Goal: Task Accomplishment & Management: Manage account settings

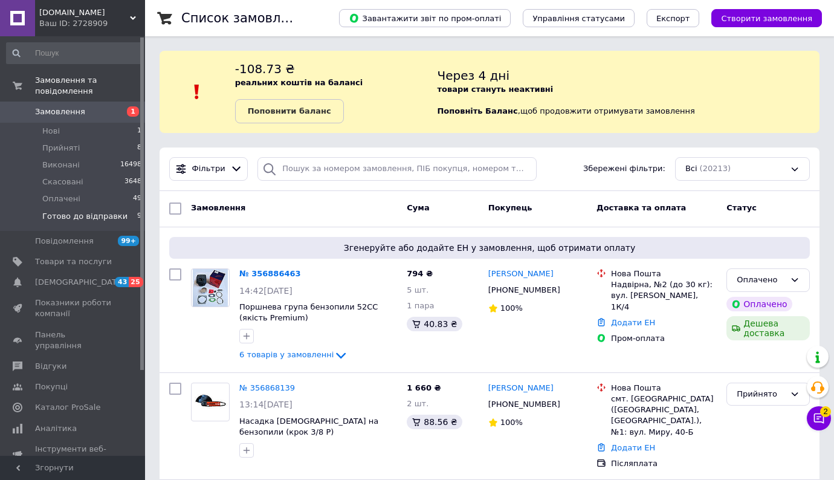
click at [77, 211] on span "Готово до відправки" at bounding box center [84, 216] width 85 height 11
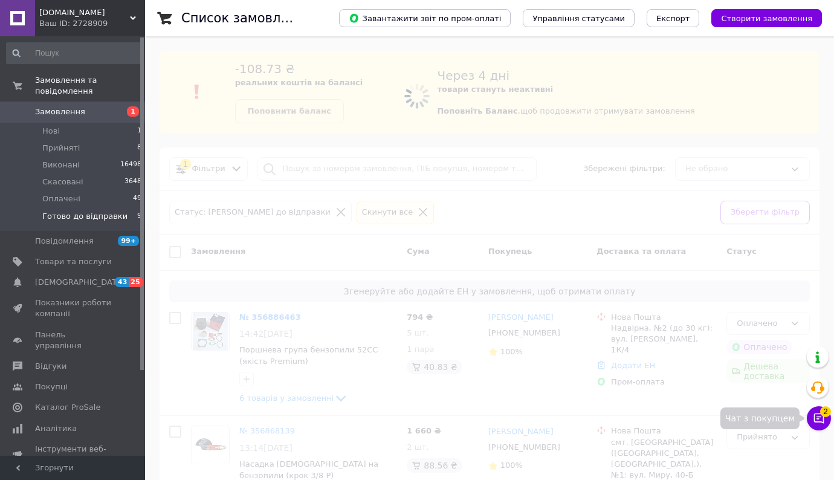
click at [816, 416] on icon at bounding box center [819, 418] width 12 height 12
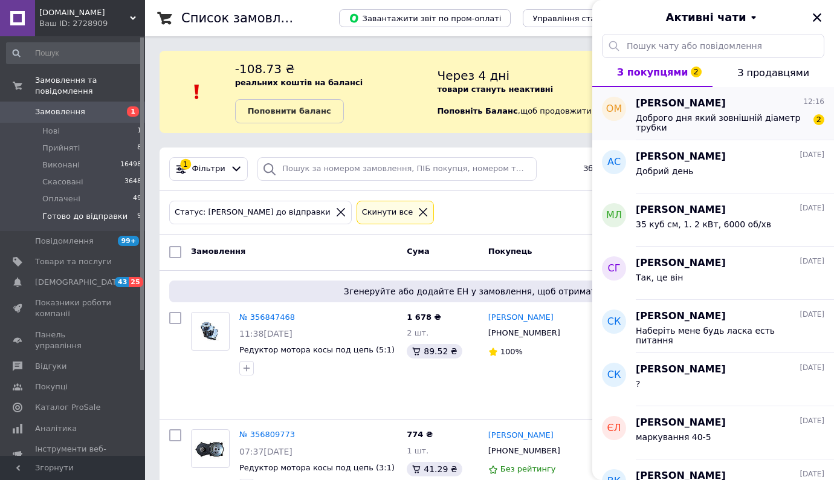
click at [728, 113] on span "Доброго дня який зовнішній діаметр трубки" at bounding box center [722, 122] width 172 height 19
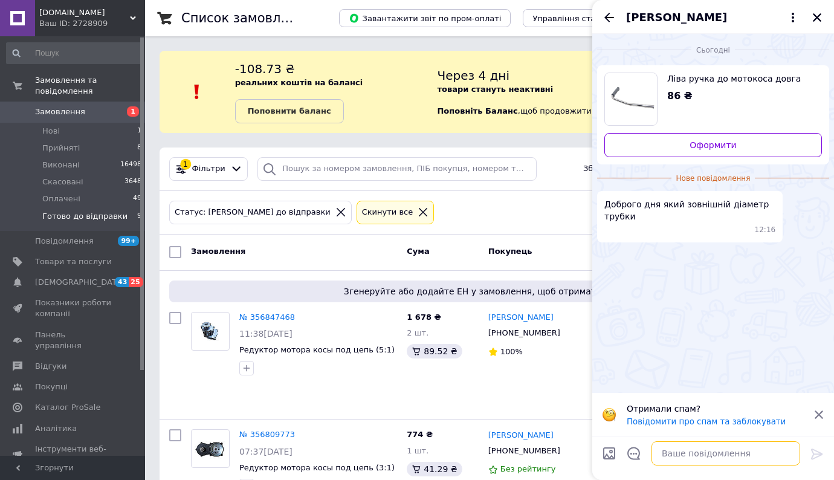
click at [695, 457] on textarea at bounding box center [726, 453] width 149 height 24
type textarea "19 мм"
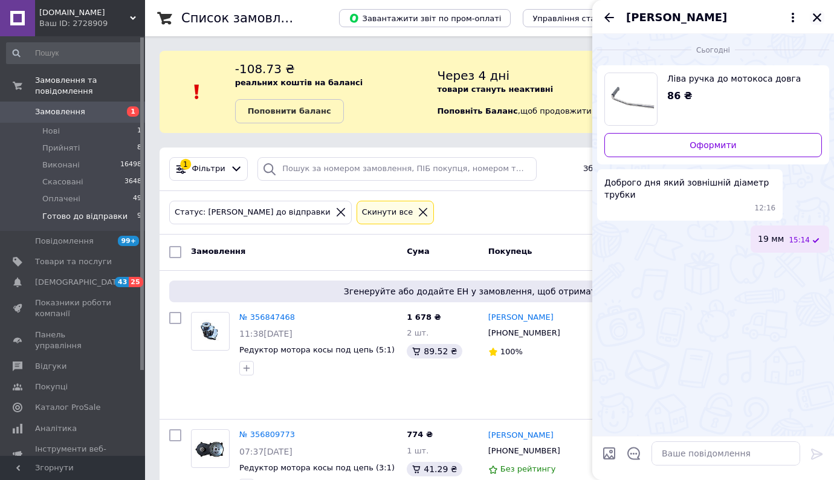
click at [814, 23] on button "Закрити" at bounding box center [817, 17] width 15 height 15
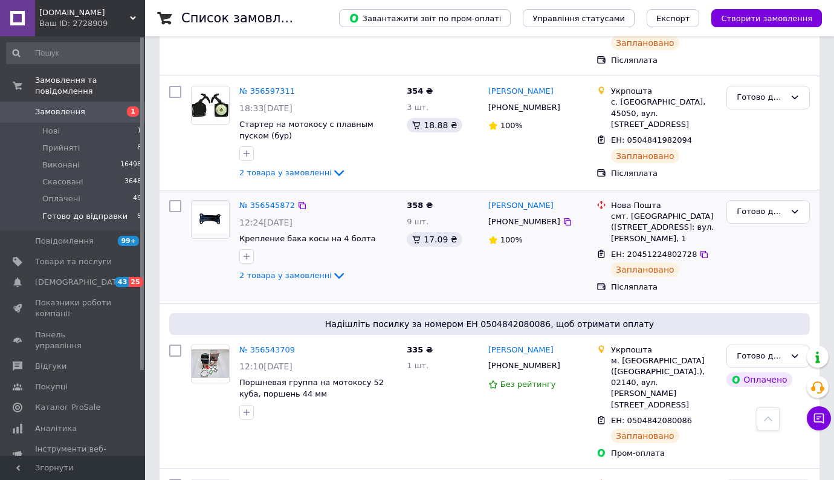
scroll to position [897, 0]
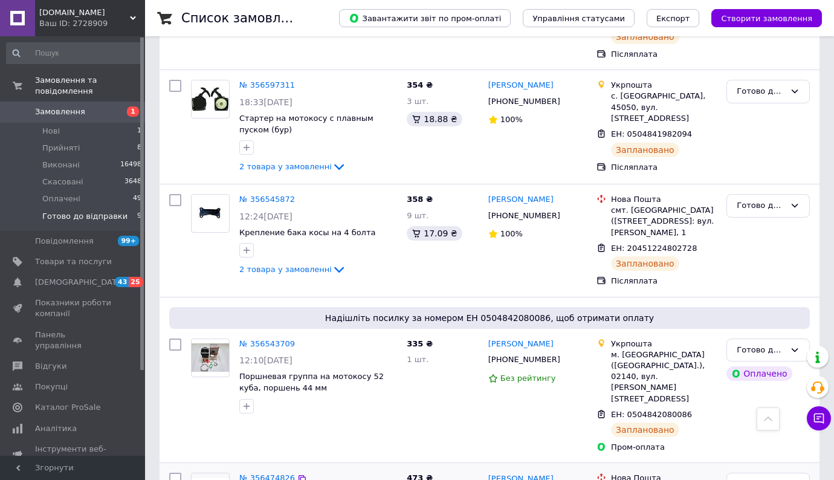
click at [281, 473] on link "№ 356474826" at bounding box center [267, 477] width 56 height 9
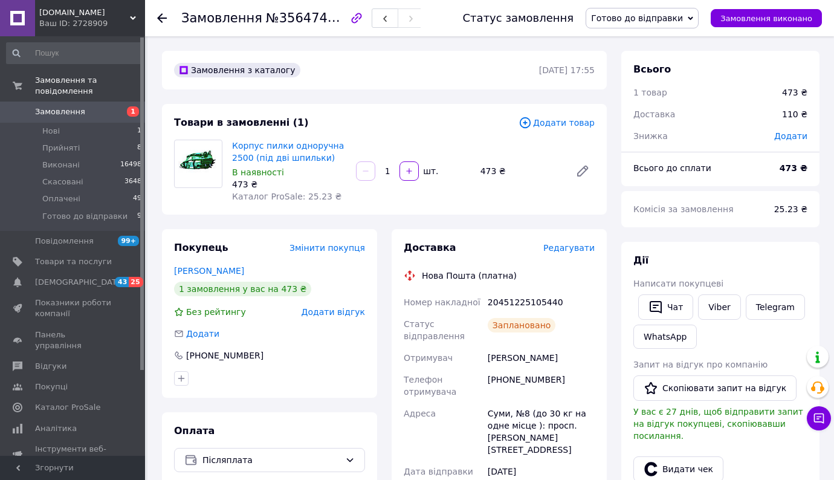
click at [158, 19] on use at bounding box center [162, 18] width 10 height 10
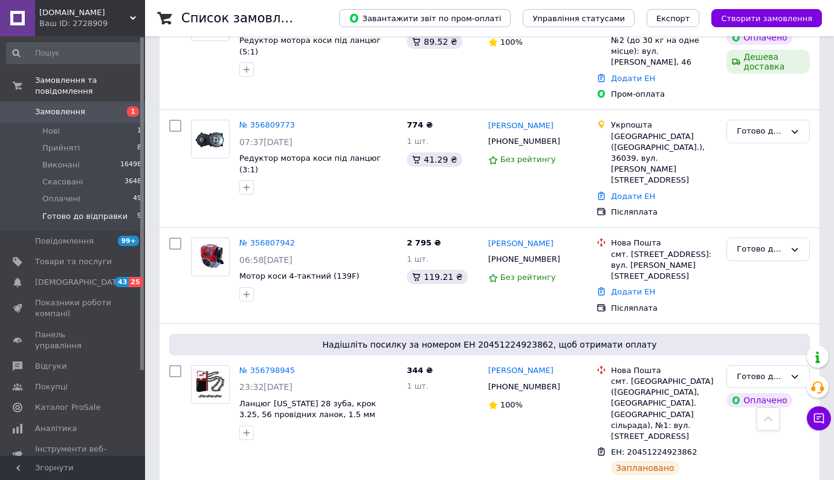
scroll to position [302, 0]
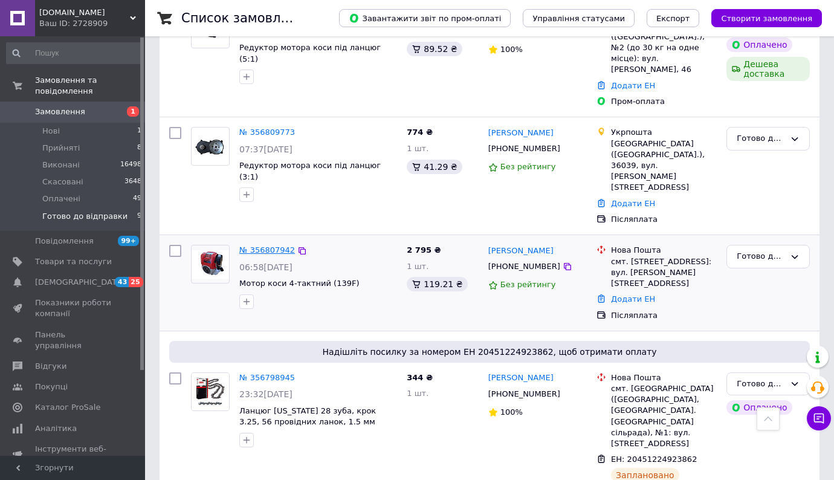
click at [279, 245] on link "№ 356807942" at bounding box center [267, 249] width 56 height 9
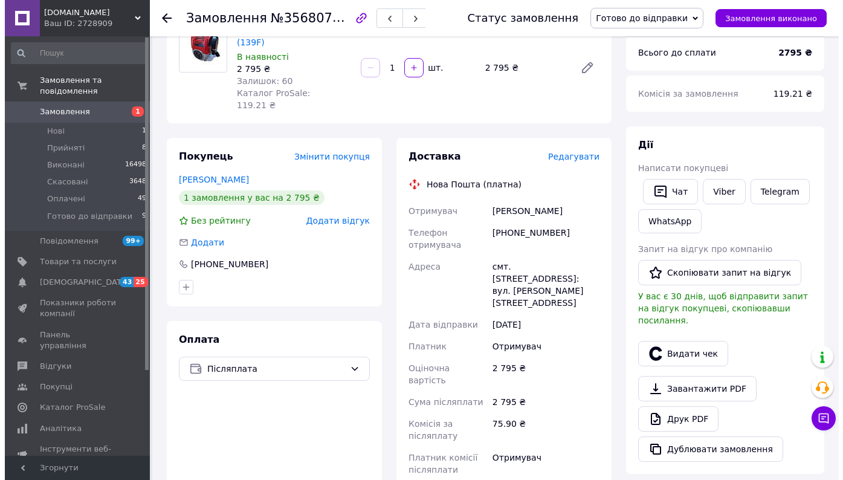
scroll to position [60, 0]
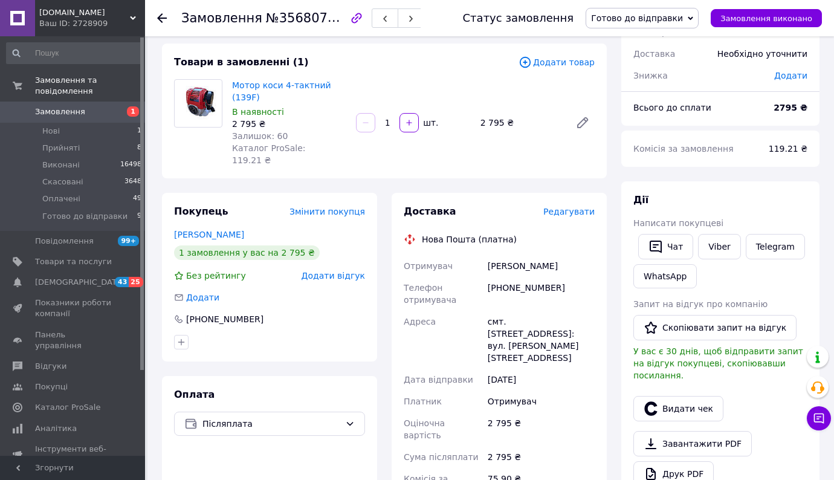
click at [581, 207] on span "Редагувати" at bounding box center [568, 212] width 51 height 10
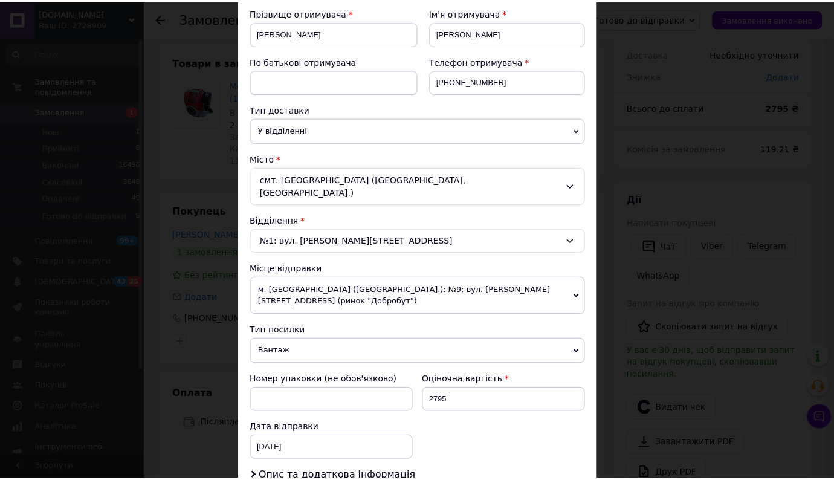
scroll to position [423, 0]
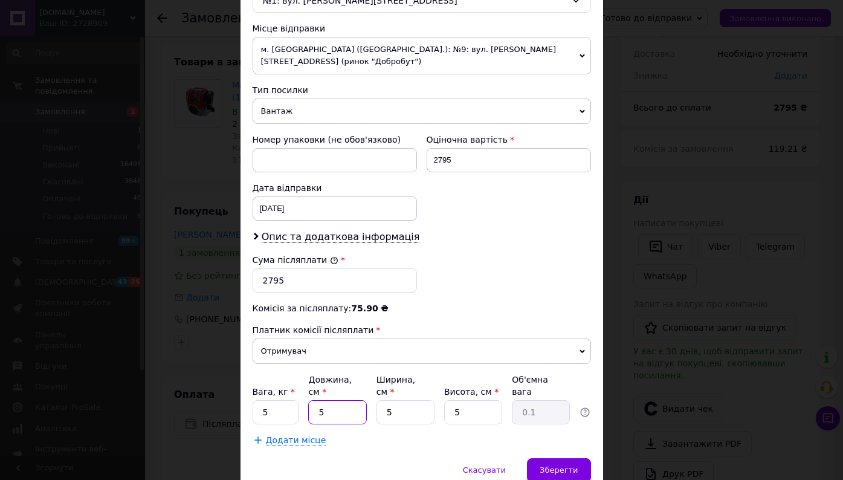
click at [350, 400] on input "5" at bounding box center [337, 412] width 58 height 24
type input "20"
type input "0.13"
type input "20"
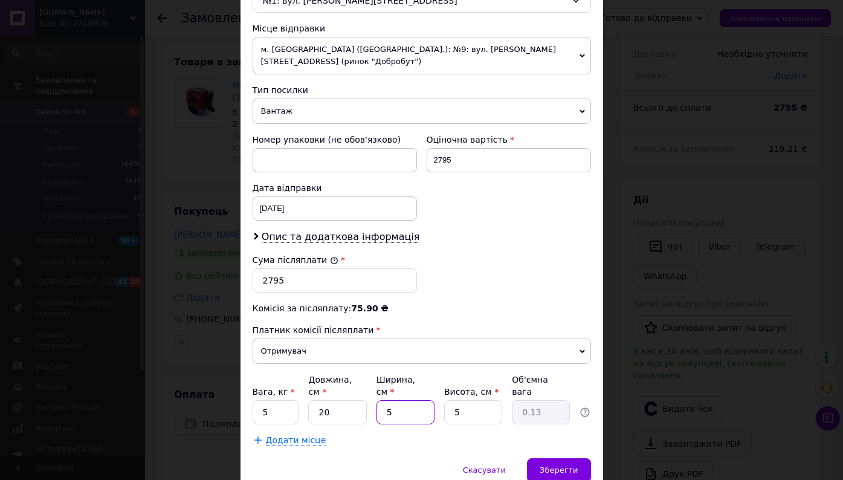
type input "2"
type input "0.1"
type input "20"
type input "0.5"
type input "20"
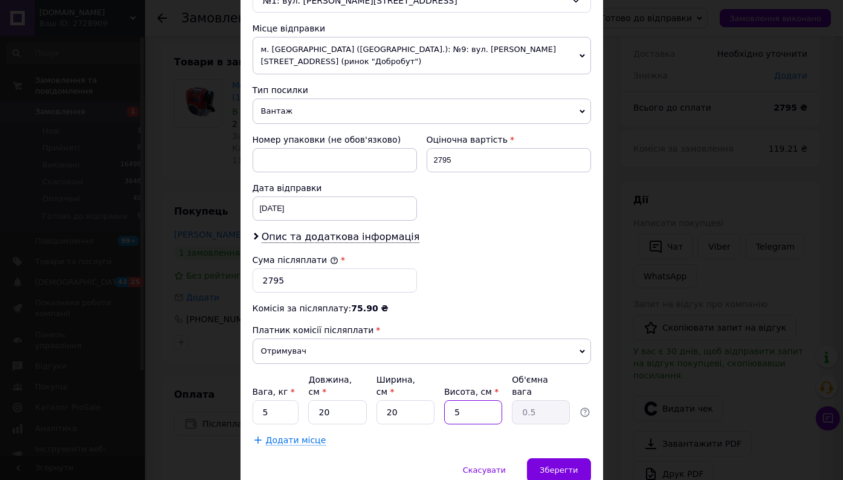
type input "2"
type input "0.2"
type input "20"
type input "2"
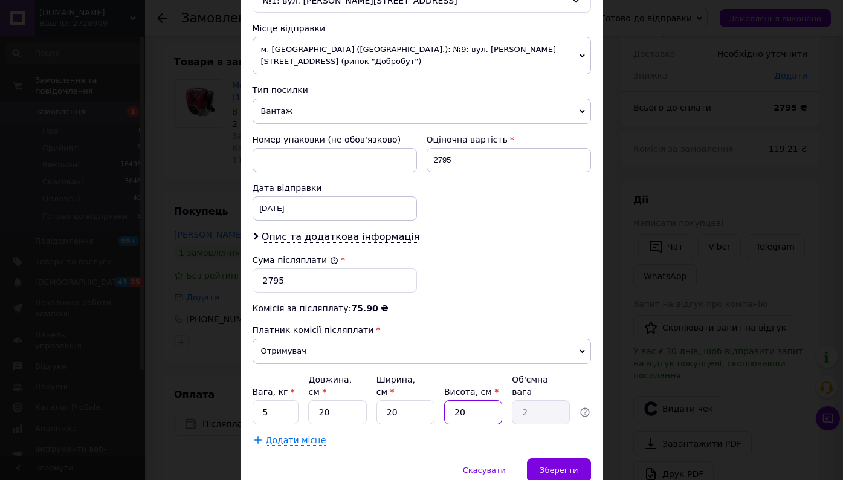
type input "0.2"
type input "3"
type input "0.3"
type input "30"
type input "3"
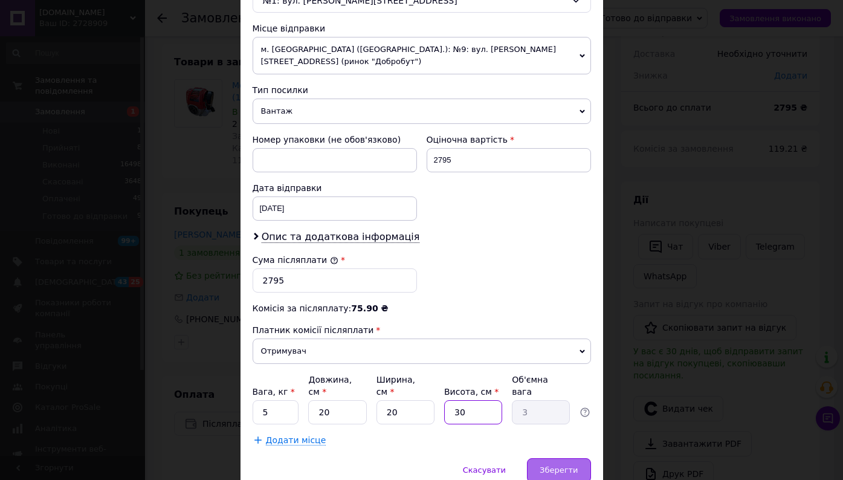
type input "30"
click at [565, 465] on span "Зберегти" at bounding box center [559, 469] width 38 height 9
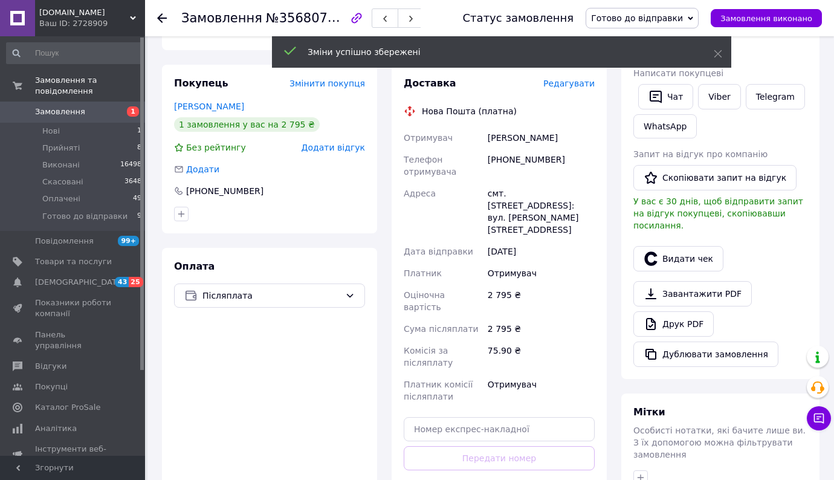
scroll to position [242, 0]
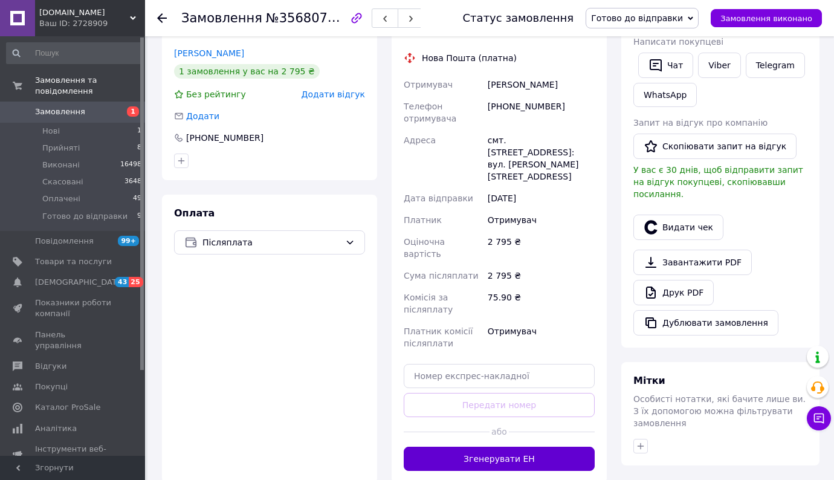
click at [520, 447] on button "Згенерувати ЕН" at bounding box center [499, 459] width 191 height 24
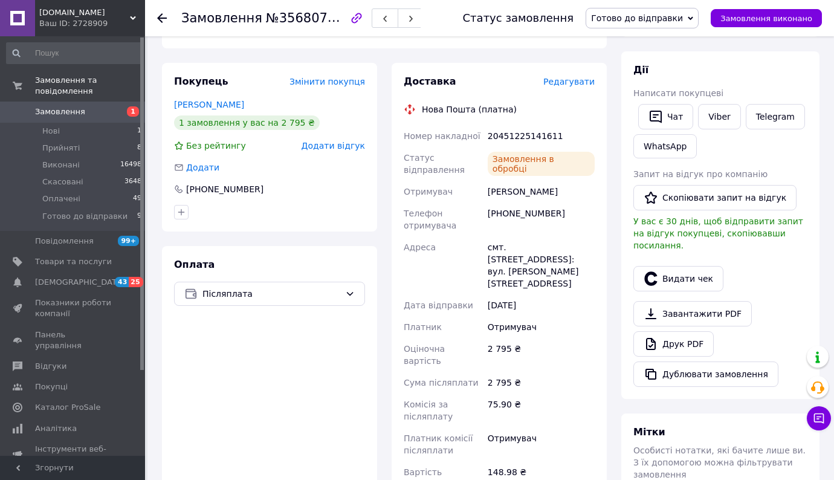
scroll to position [0, 0]
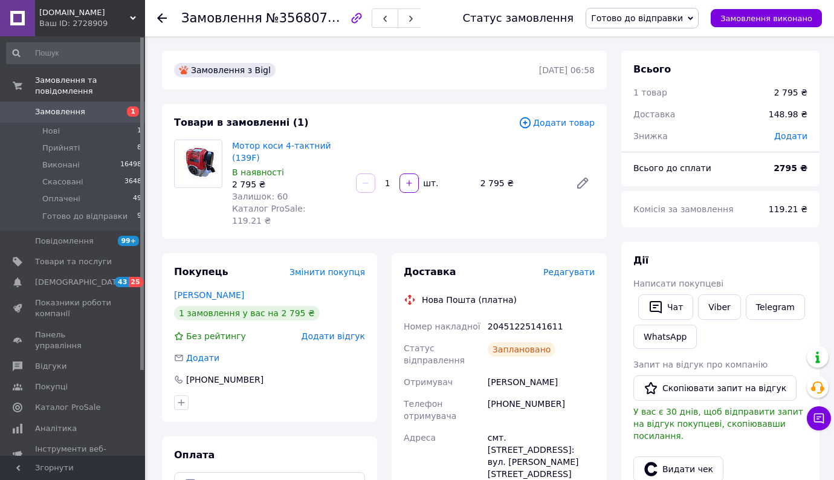
click at [162, 16] on icon at bounding box center [162, 18] width 10 height 10
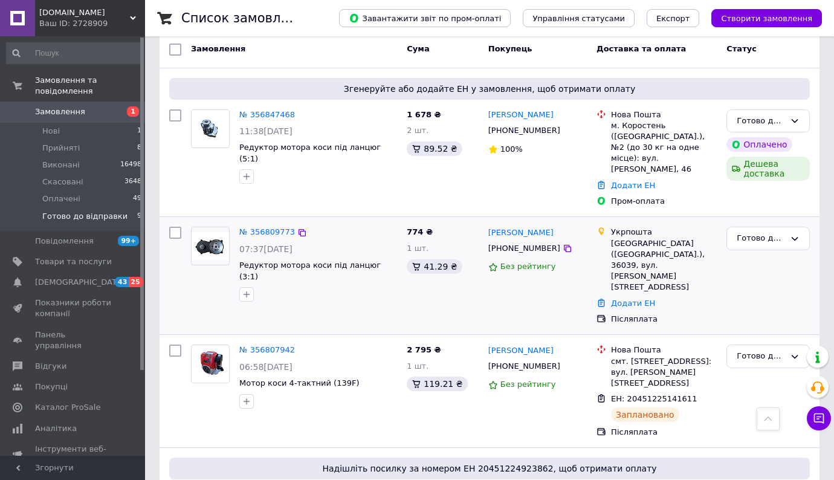
scroll to position [181, 0]
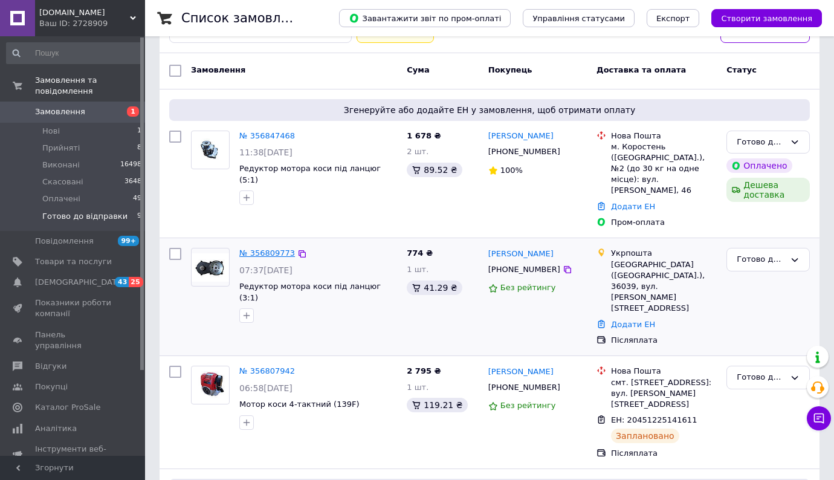
click at [277, 248] on link "№ 356809773" at bounding box center [267, 252] width 56 height 9
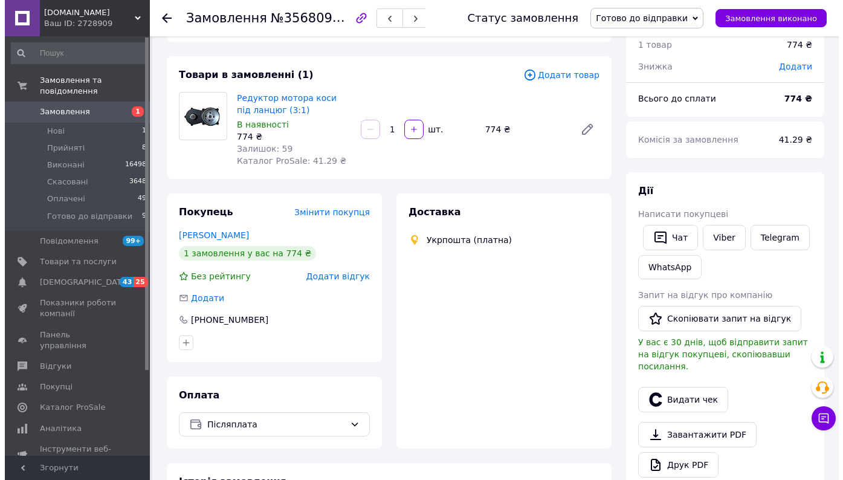
scroll to position [181, 0]
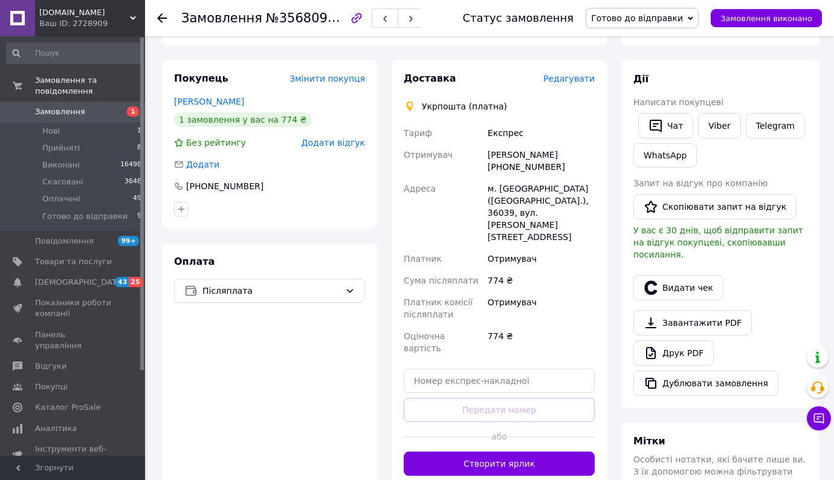
click at [585, 79] on span "Редагувати" at bounding box center [568, 79] width 51 height 10
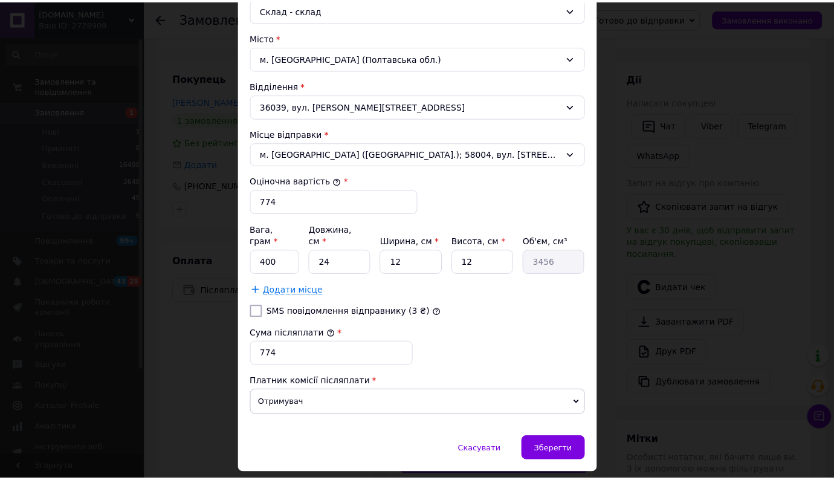
scroll to position [363, 0]
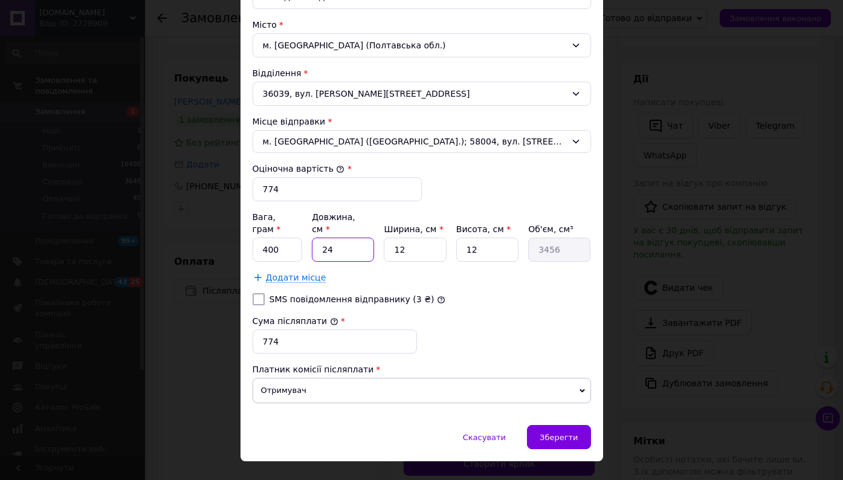
click at [354, 238] on input "24" at bounding box center [343, 250] width 62 height 24
type input "1"
type input "144"
type input "10"
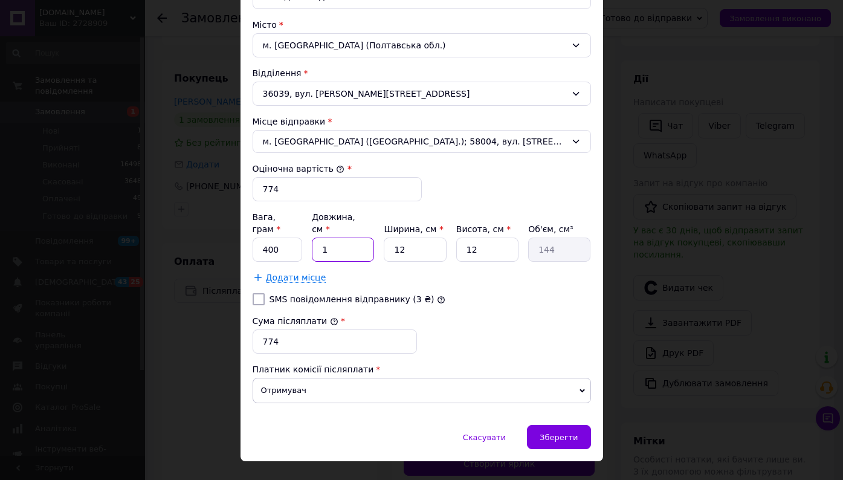
type input "1440"
type input "10"
click at [547, 425] on div "Зберегти" at bounding box center [558, 437] width 63 height 24
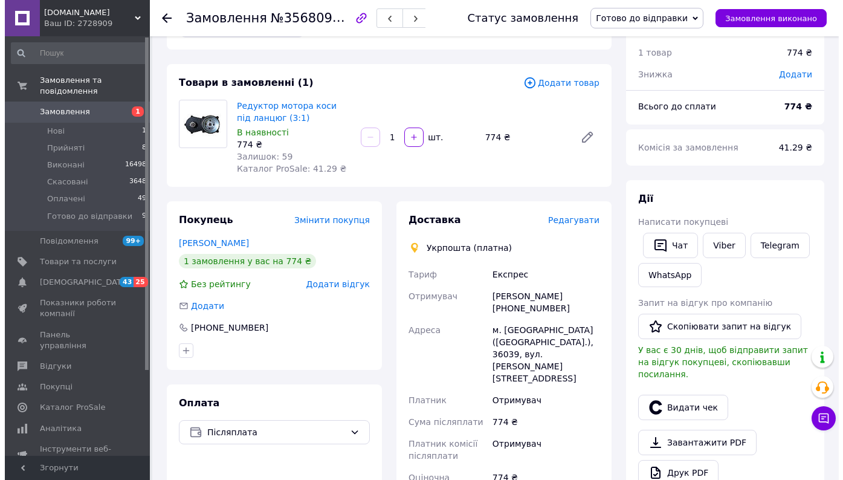
scroll to position [60, 0]
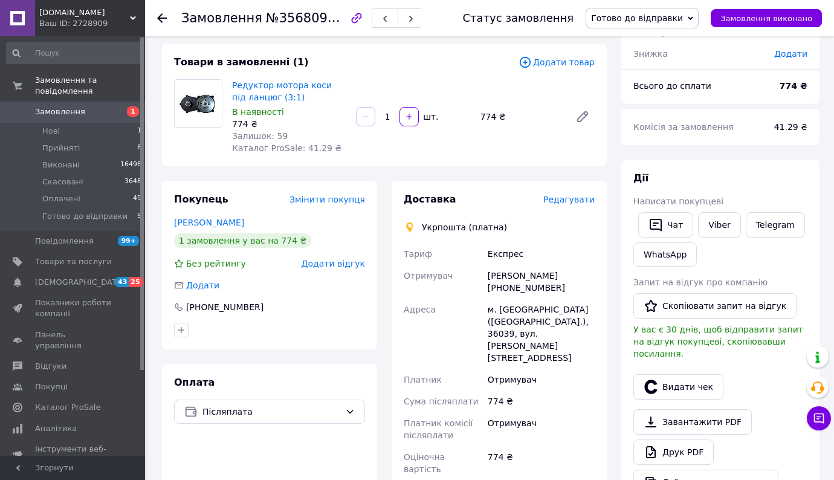
click at [577, 202] on span "Редагувати" at bounding box center [568, 200] width 51 height 10
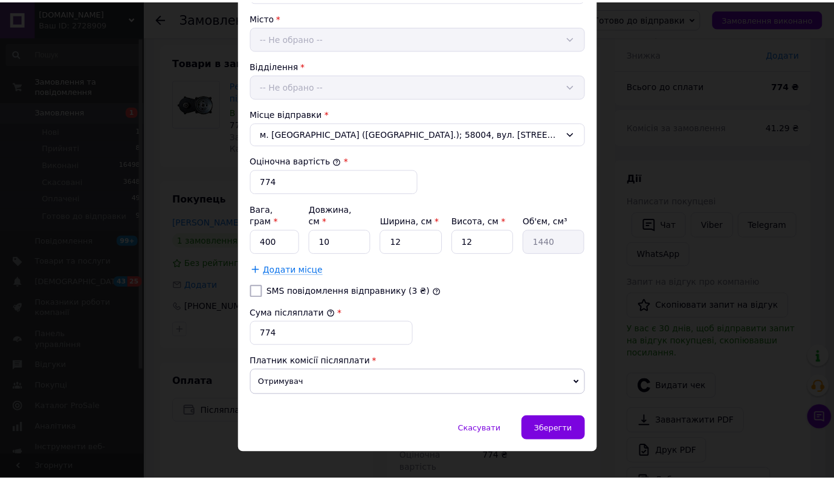
scroll to position [374, 0]
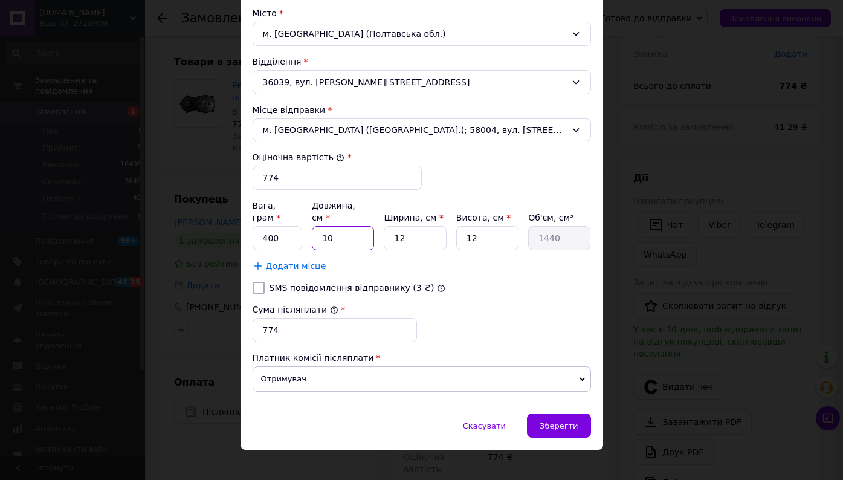
click at [352, 229] on input "10" at bounding box center [343, 238] width 62 height 24
type input "2"
type input "288"
type input "20"
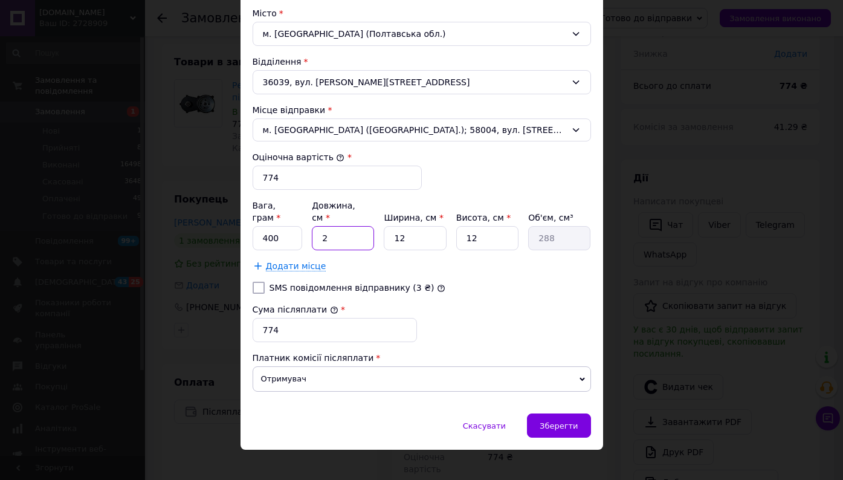
type input "2880"
type input "20"
click at [565, 421] on span "Зберегти" at bounding box center [559, 425] width 38 height 9
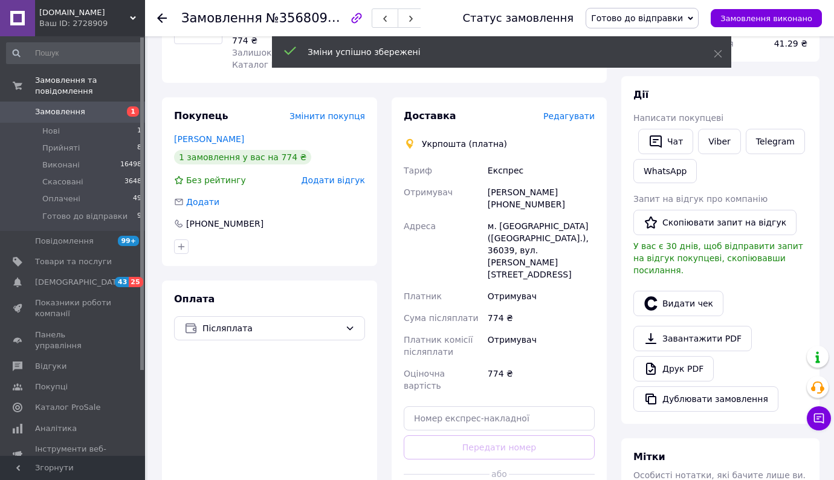
scroll to position [181, 0]
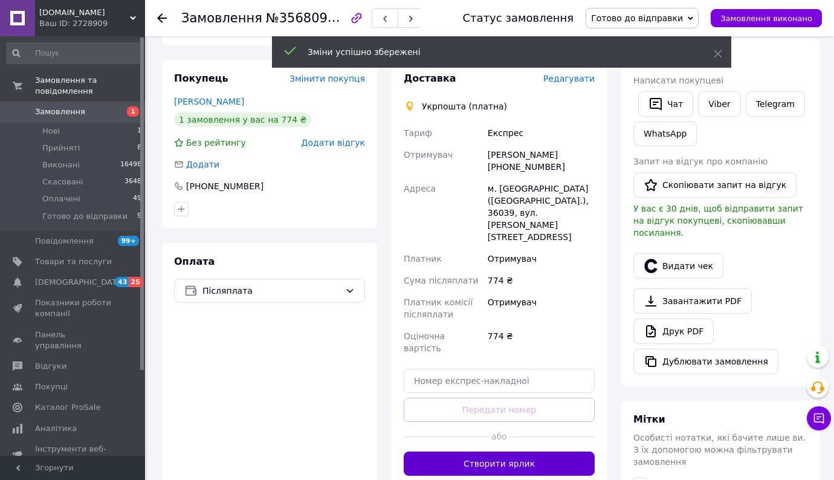
click at [527, 452] on button "Створити ярлик" at bounding box center [499, 464] width 191 height 24
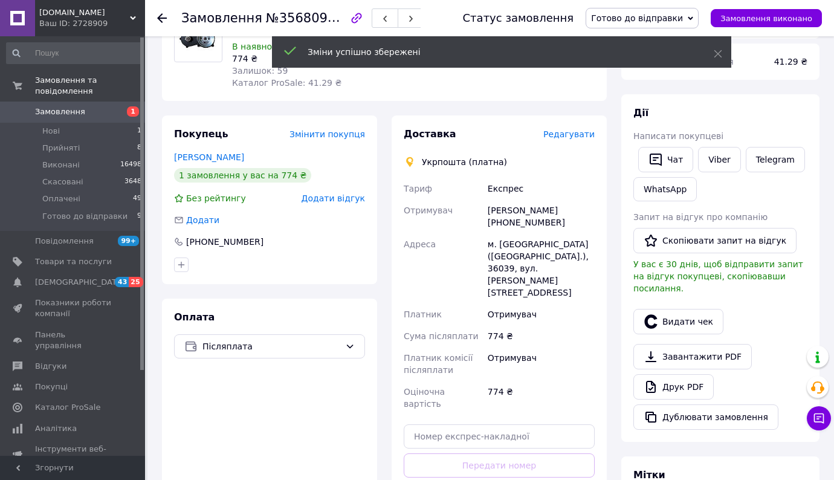
scroll to position [0, 0]
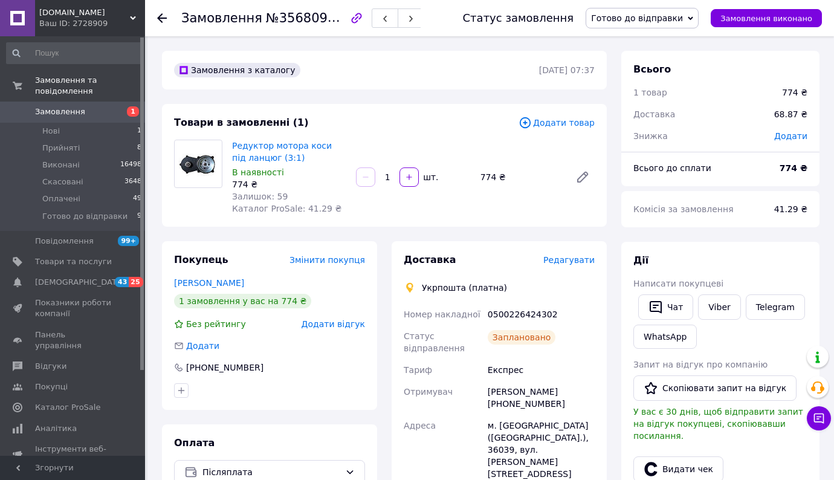
click at [163, 16] on icon at bounding box center [162, 18] width 10 height 10
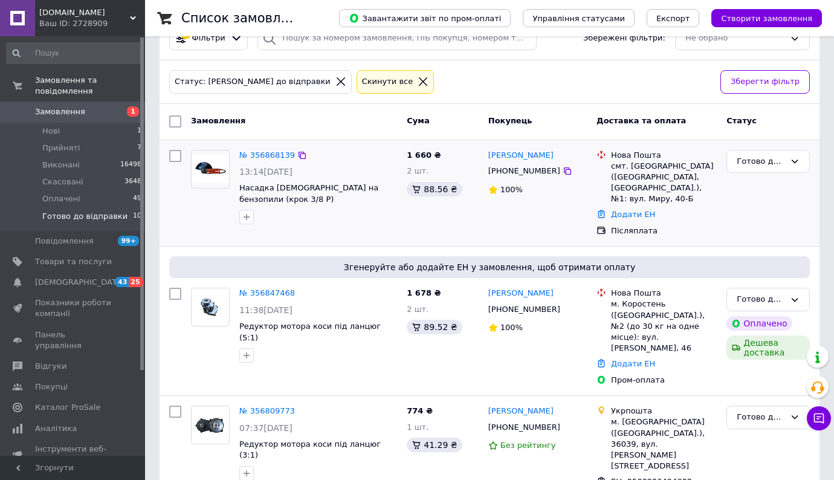
scroll to position [181, 0]
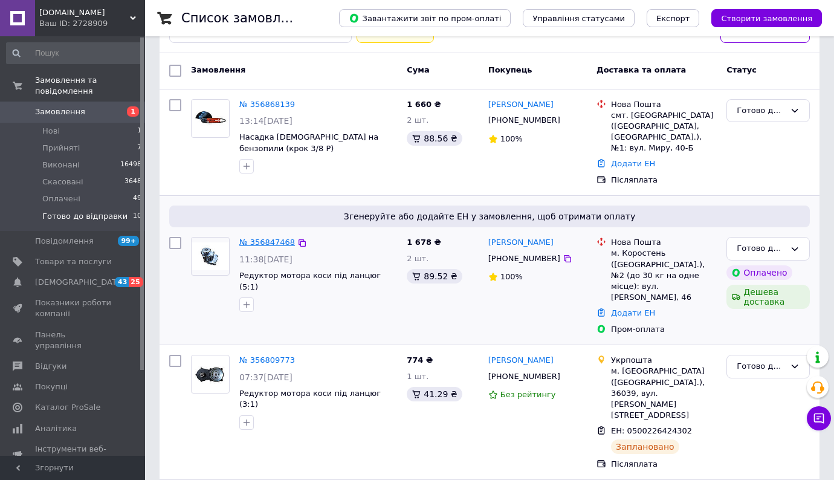
click at [270, 241] on link "№ 356847468" at bounding box center [267, 242] width 56 height 9
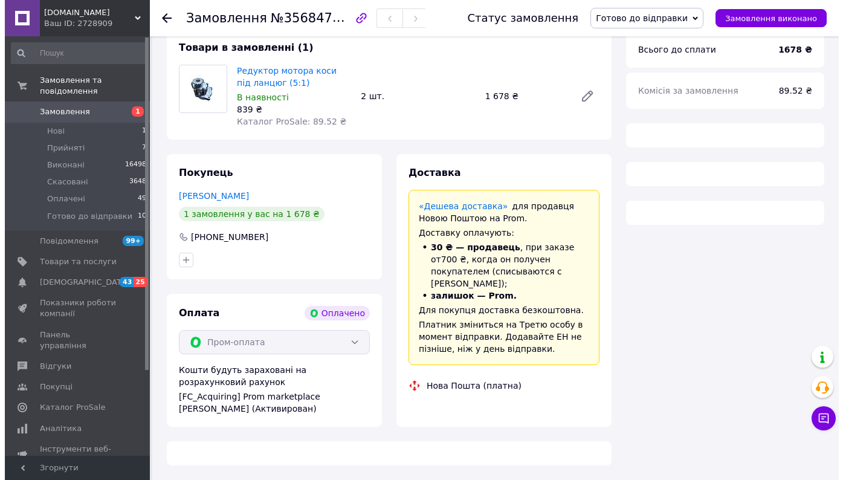
scroll to position [181, 0]
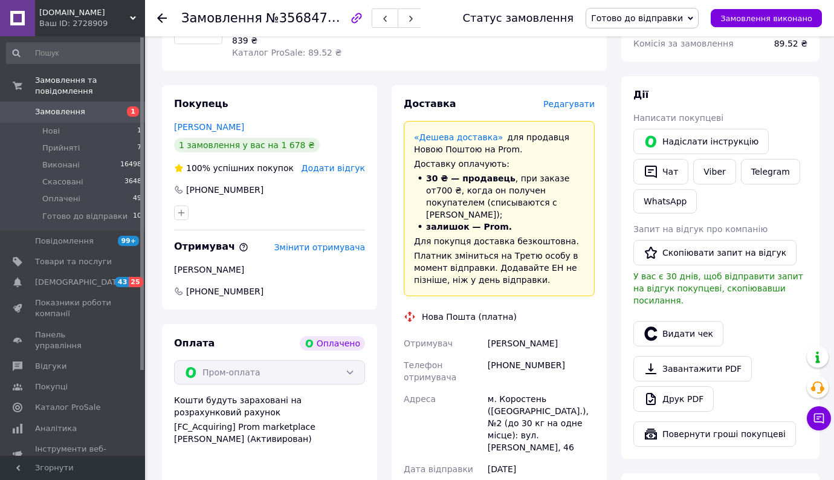
click at [579, 108] on span "Редагувати" at bounding box center [568, 104] width 51 height 10
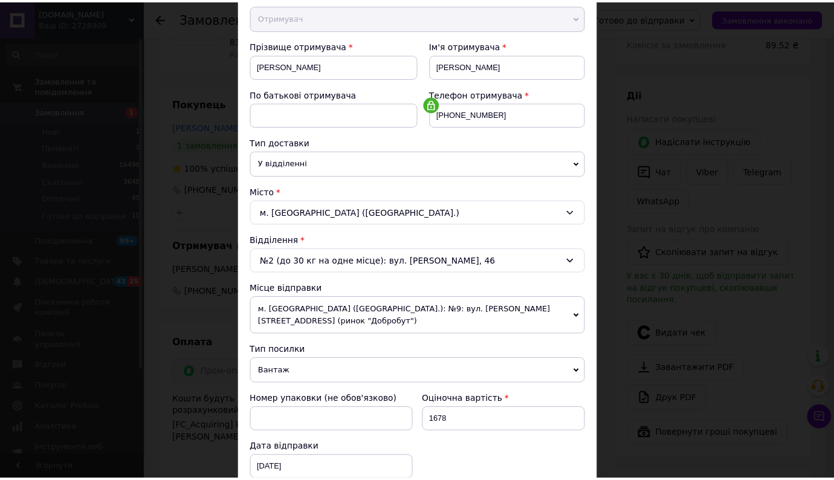
scroll to position [323, 0]
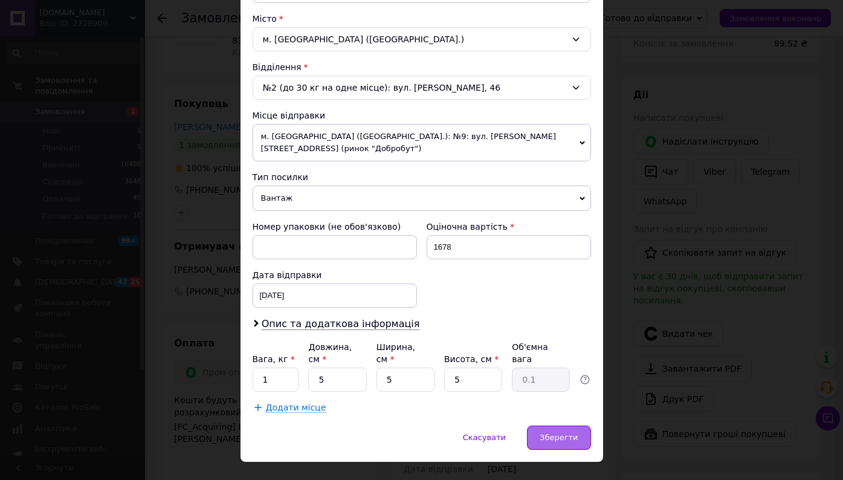
click at [555, 433] on span "Зберегти" at bounding box center [559, 437] width 38 height 9
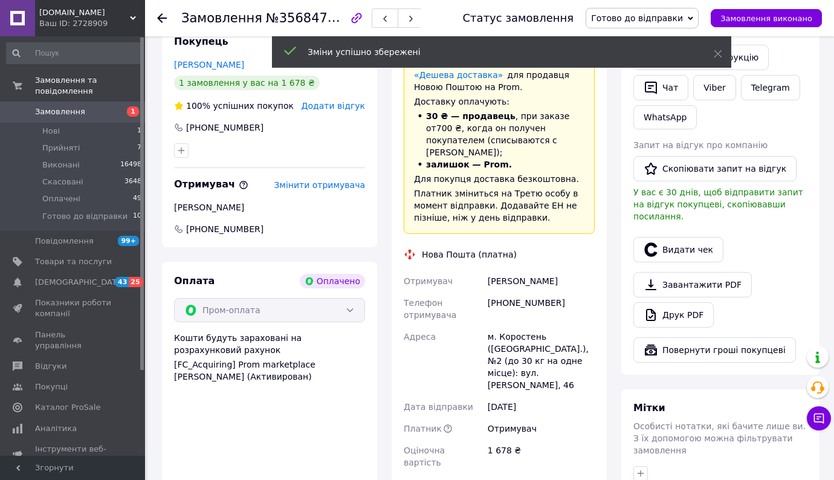
scroll to position [363, 0]
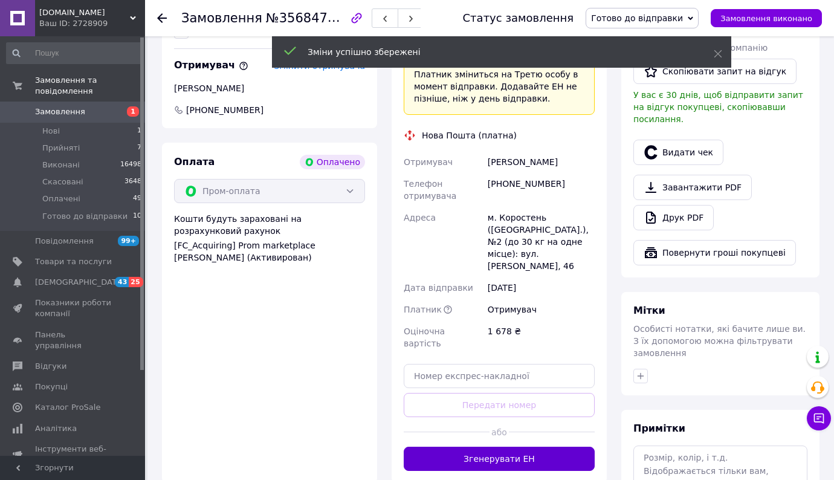
click at [519, 447] on button "Згенерувати ЕН" at bounding box center [499, 459] width 191 height 24
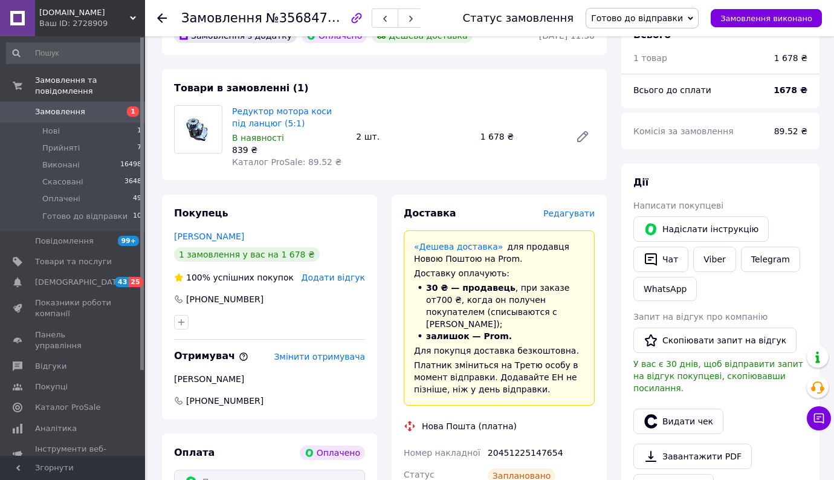
scroll to position [60, 0]
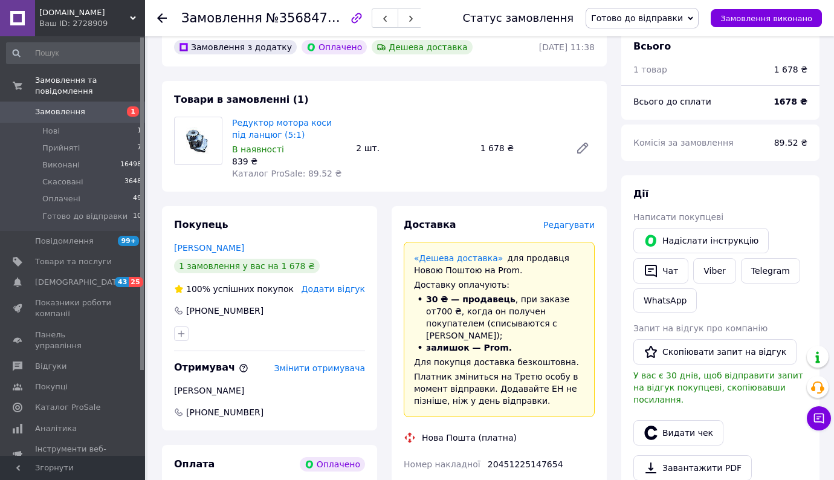
click at [162, 19] on icon at bounding box center [162, 18] width 10 height 10
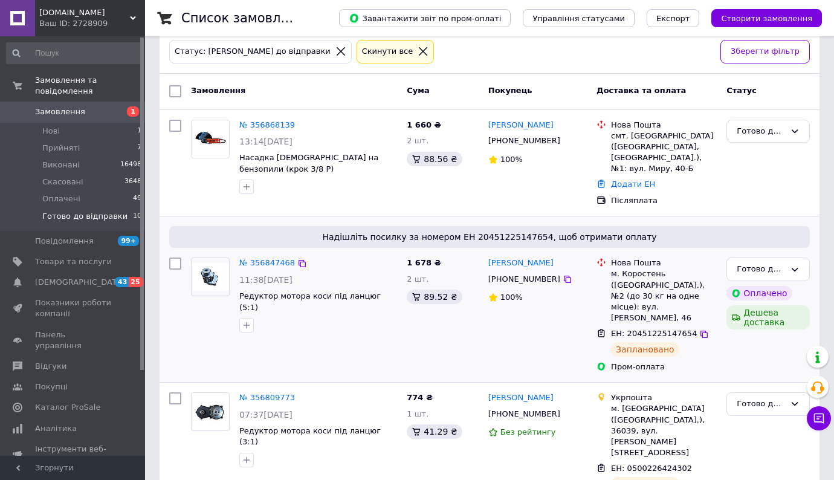
scroll to position [181, 0]
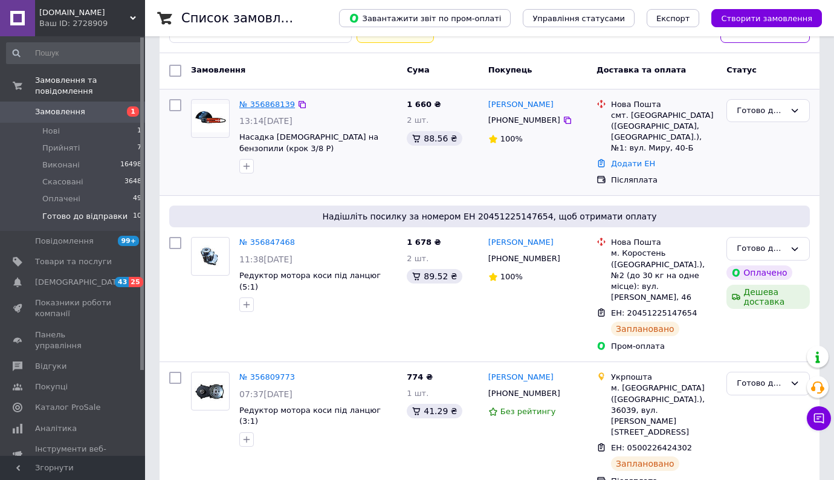
click at [271, 105] on link "№ 356868139" at bounding box center [267, 104] width 56 height 9
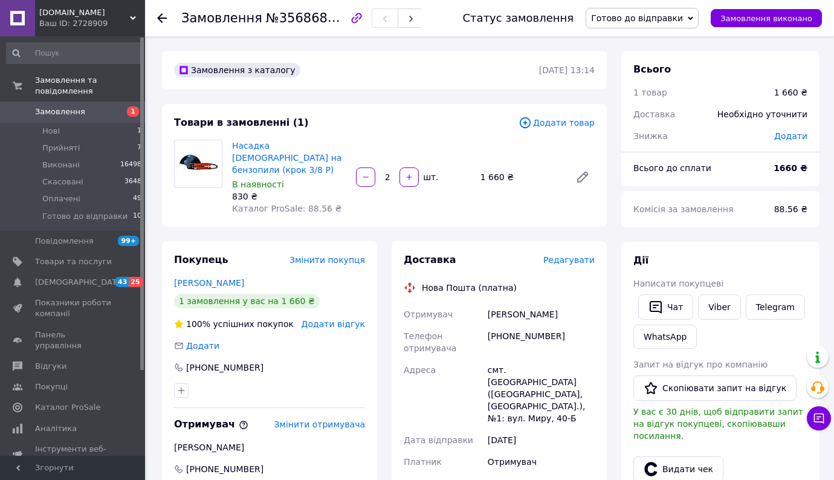
click at [583, 255] on span "Редагувати" at bounding box center [568, 260] width 51 height 10
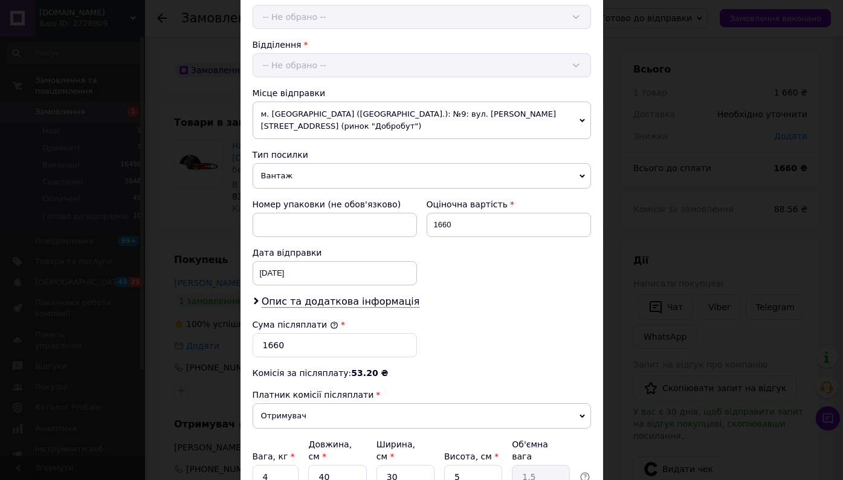
scroll to position [363, 0]
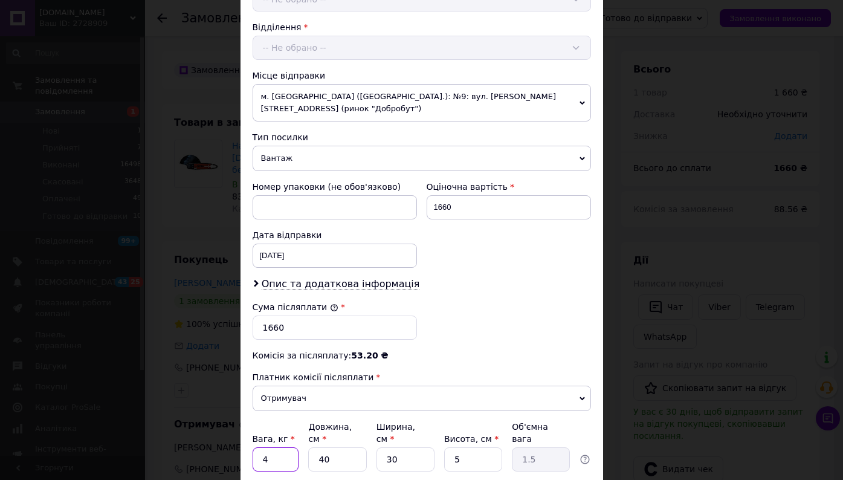
click at [290, 447] on input "4" at bounding box center [276, 459] width 47 height 24
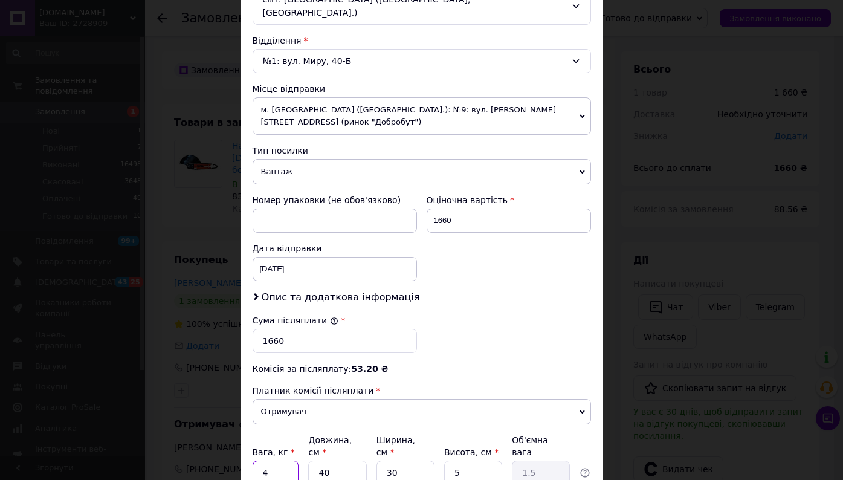
click at [291, 461] on input "4" at bounding box center [276, 473] width 47 height 24
type input "2"
click at [342, 461] on input "40" at bounding box center [337, 473] width 58 height 24
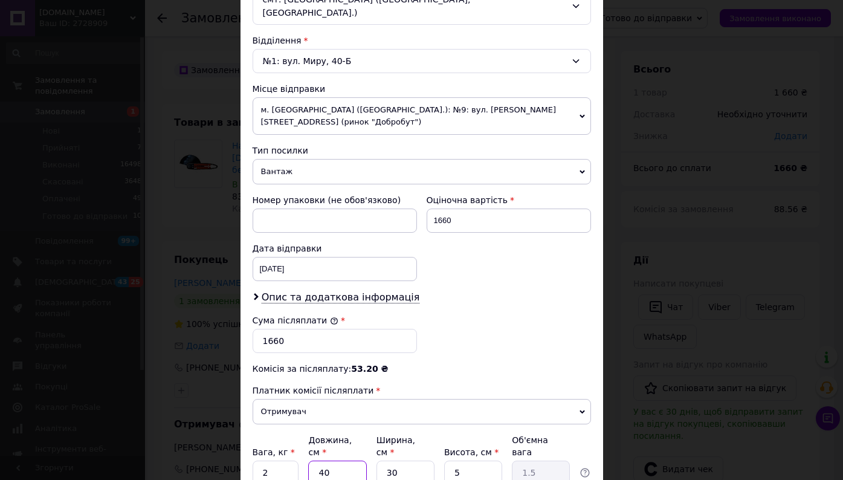
type input "2"
type input "0.1"
type input "20"
type input "0.75"
type input "20"
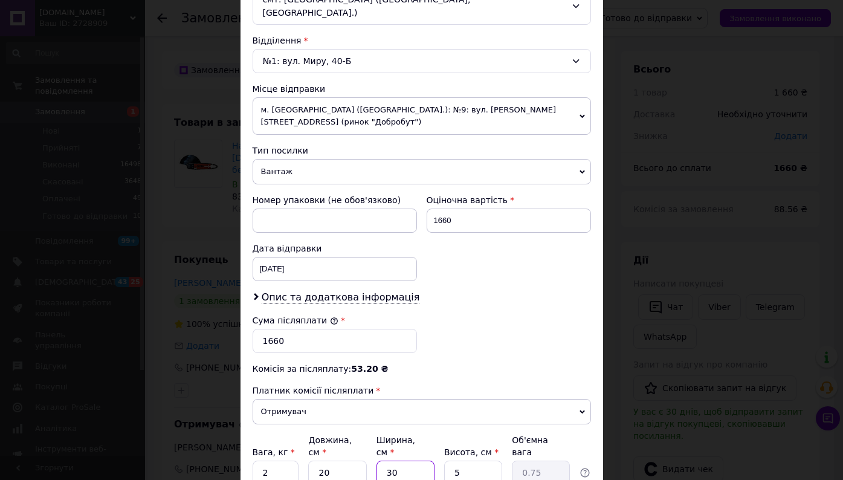
click at [420, 461] on input "30" at bounding box center [406, 473] width 58 height 24
click at [472, 461] on input "5" at bounding box center [473, 473] width 58 height 24
type input "1"
type input "0.15"
type input "10"
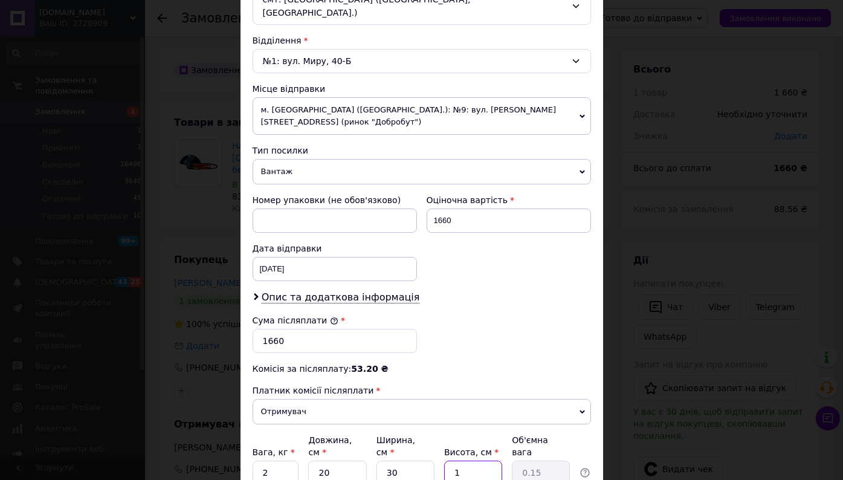
type input "1.5"
type input "10"
click at [521, 310] on div "Сума післяплати * 1660" at bounding box center [422, 334] width 348 height 48
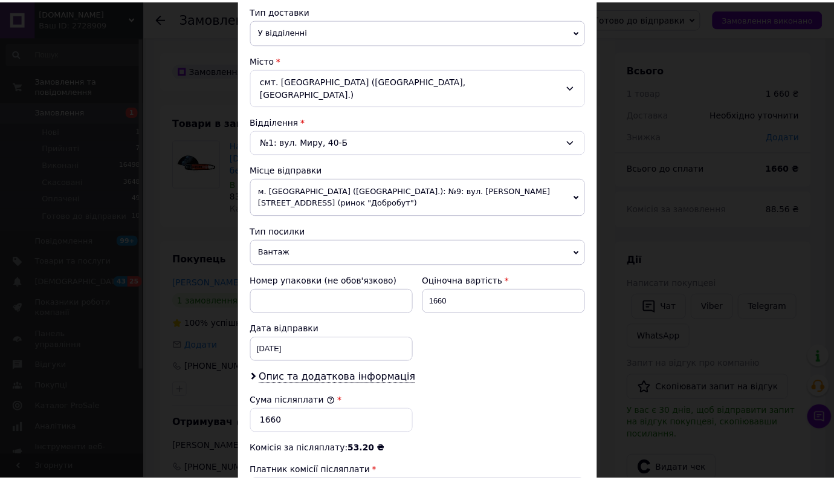
scroll to position [443, 0]
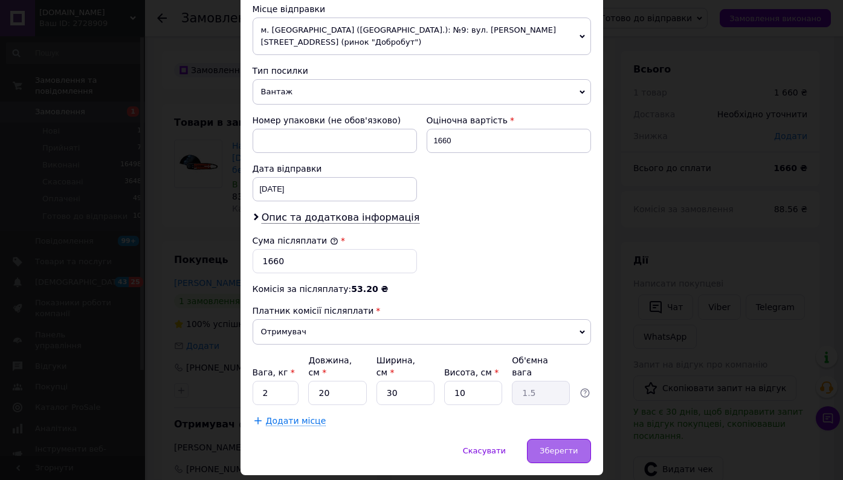
click at [562, 439] on div "Зберегти" at bounding box center [558, 451] width 63 height 24
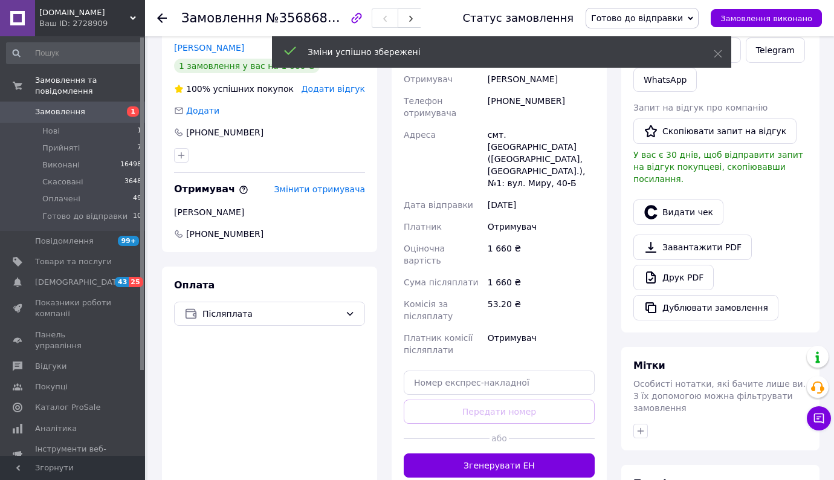
scroll to position [242, 0]
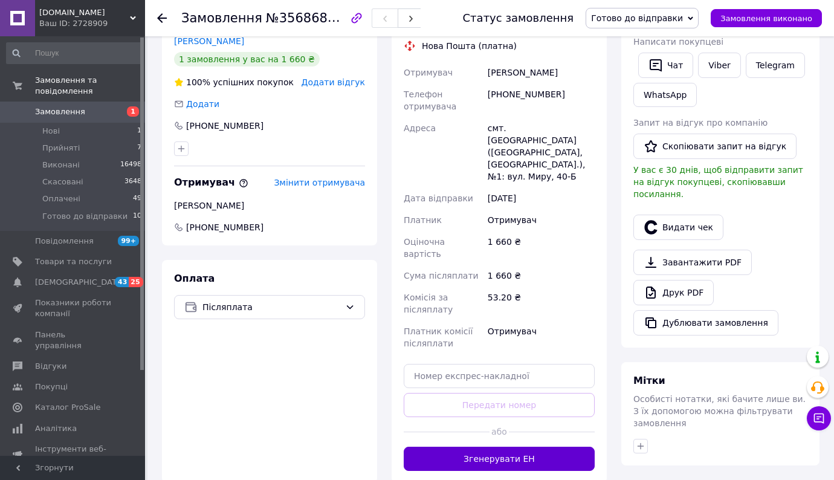
click at [542, 447] on button "Згенерувати ЕН" at bounding box center [499, 459] width 191 height 24
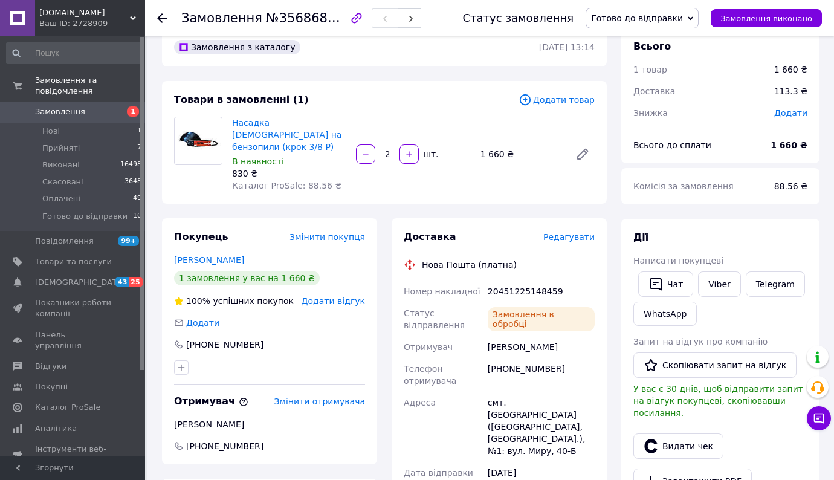
scroll to position [0, 0]
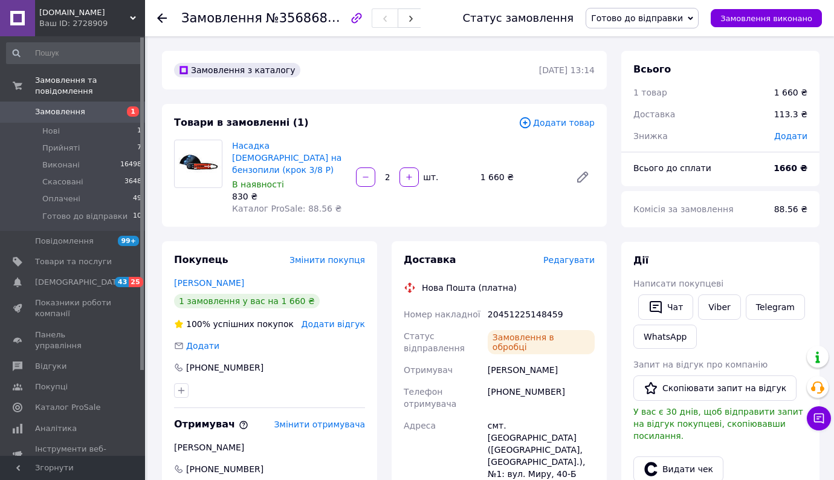
click at [162, 18] on use at bounding box center [162, 18] width 10 height 10
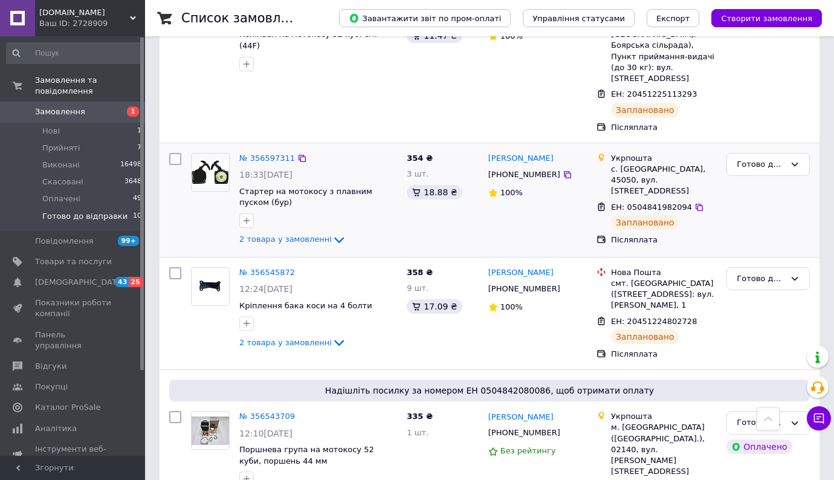
scroll to position [1072, 0]
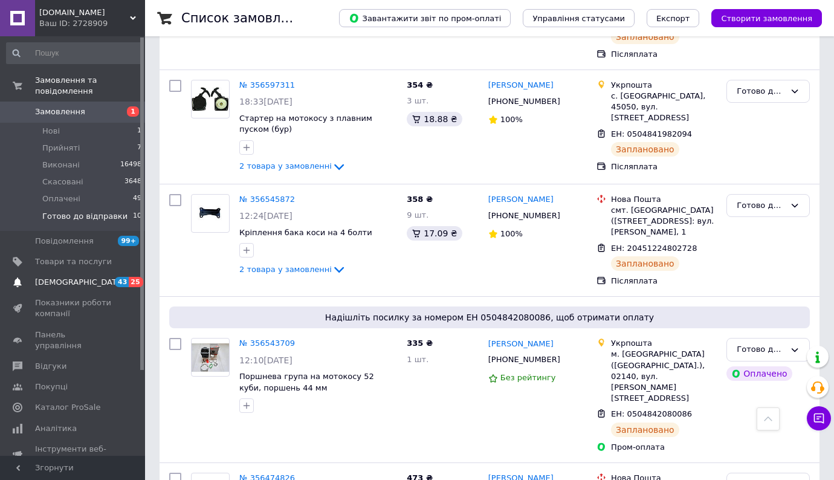
click at [89, 277] on span "[DEMOGRAPHIC_DATA]" at bounding box center [73, 282] width 77 height 11
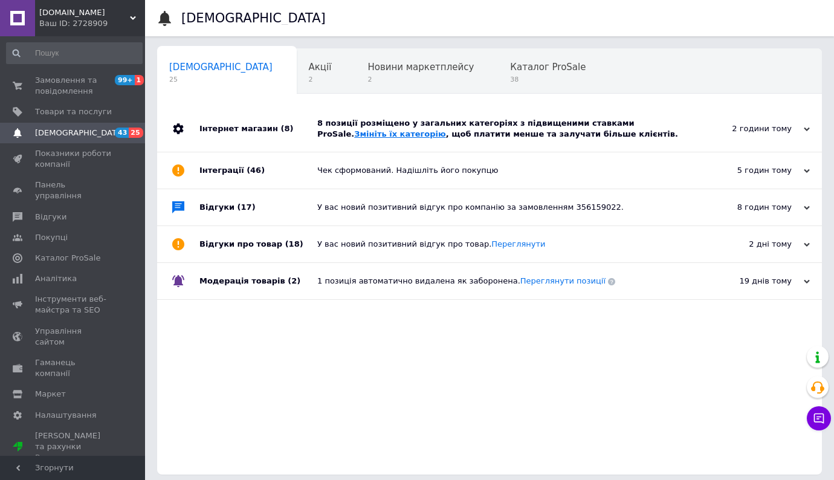
click at [354, 135] on link "Змініть їх категорію" at bounding box center [399, 133] width 91 height 9
